Goal: Task Accomplishment & Management: Manage account settings

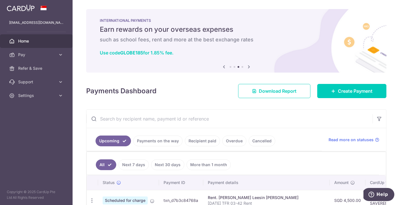
click at [16, 8] on img at bounding box center [21, 8] width 28 height 7
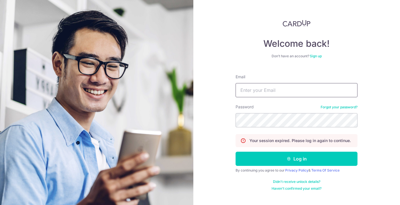
type input "[EMAIL_ADDRESS][DOMAIN_NAME]"
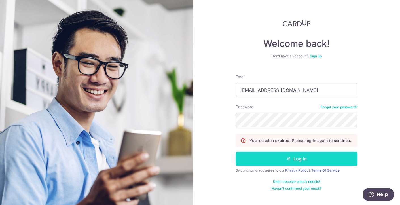
click at [267, 162] on button "Log in" at bounding box center [297, 159] width 122 height 14
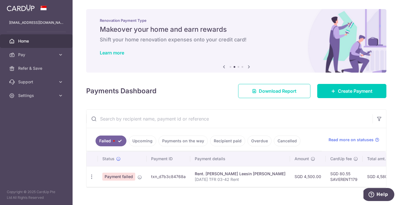
click at [118, 178] on span "Payment failed" at bounding box center [118, 177] width 33 height 8
click at [90, 177] on icon "button" at bounding box center [92, 177] width 6 height 6
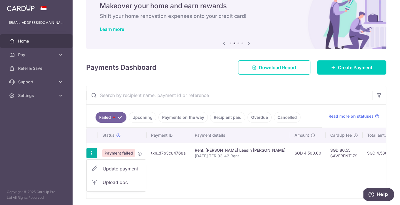
scroll to position [27, 0]
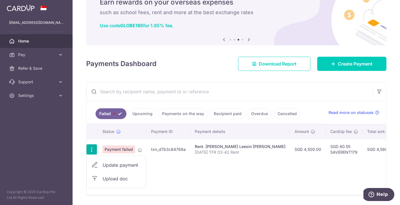
click at [199, 178] on div "Status Payment ID Payment details Amount CardUp fee Total amt. Charge date Due …" at bounding box center [236, 159] width 300 height 71
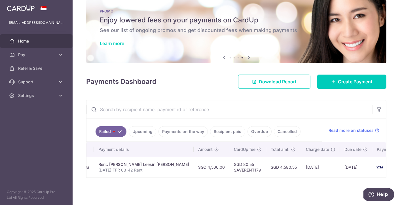
scroll to position [0, 100]
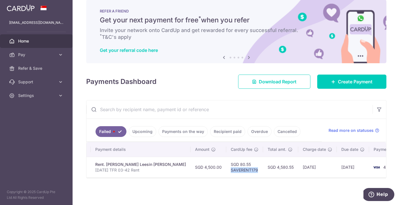
drag, startPoint x: 207, startPoint y: 170, endPoint x: 235, endPoint y: 170, distance: 28.1
click at [235, 170] on td "SGD 80.55 SAVERENT179" at bounding box center [244, 167] width 37 height 21
copy td "SAVERENT179"
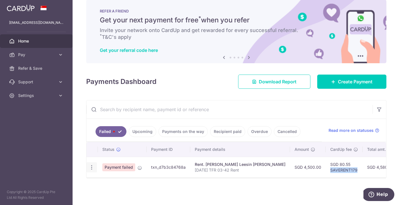
click at [92, 168] on icon "button" at bounding box center [92, 167] width 6 height 6
click at [113, 184] on span "Update payment" at bounding box center [122, 182] width 39 height 7
radio input "true"
type input "4,500.00"
type input "[DATE] TFR 03-42 Rent"
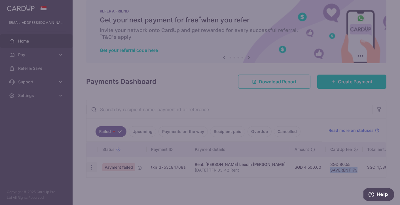
type input "SAVERENT179"
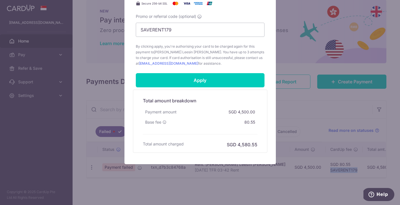
scroll to position [254, 0]
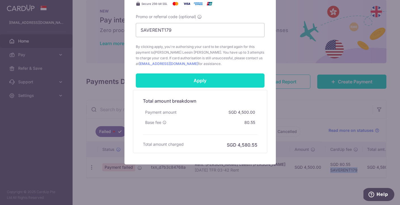
click at [215, 81] on input "Apply" at bounding box center [200, 80] width 129 height 14
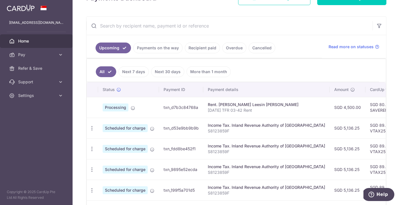
click at [158, 50] on link "Payments on the way" at bounding box center [157, 48] width 49 height 11
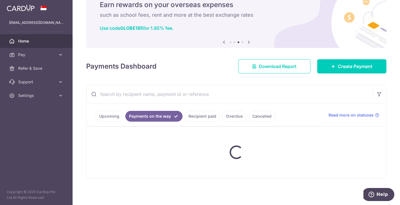
scroll to position [30, 0]
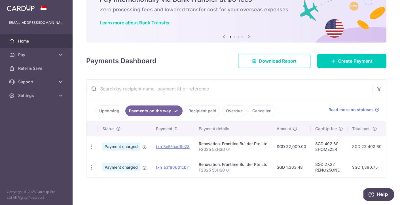
click at [197, 111] on link "Recipient paid" at bounding box center [202, 110] width 35 height 11
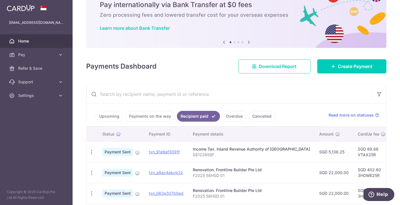
scroll to position [93, 0]
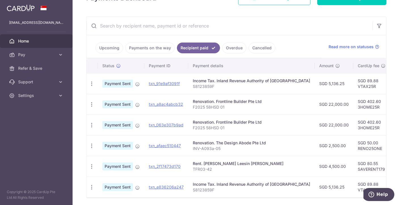
click at [231, 48] on link "Overdue" at bounding box center [234, 48] width 24 height 11
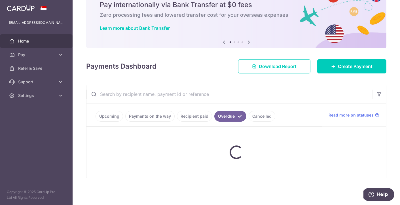
scroll to position [48, 0]
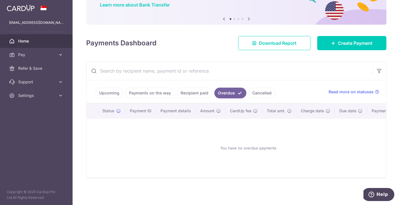
click at [110, 94] on link "Upcoming" at bounding box center [110, 93] width 28 height 11
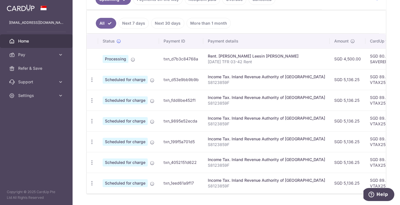
scroll to position [158, 0]
